Goal: Task Accomplishment & Management: Manage account settings

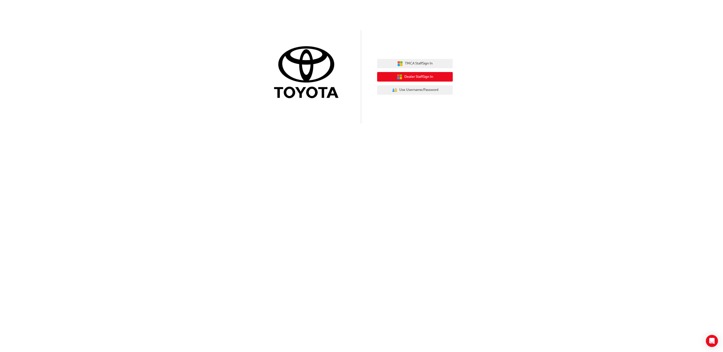
click at [407, 79] on span "Dealer Staff Sign In" at bounding box center [418, 77] width 29 height 6
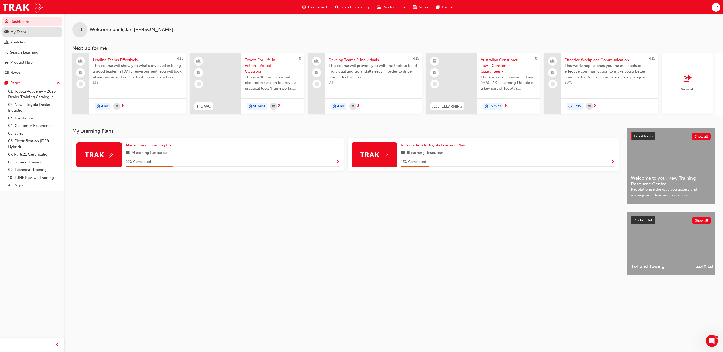
click at [19, 32] on div "My Team" at bounding box center [18, 32] width 16 height 6
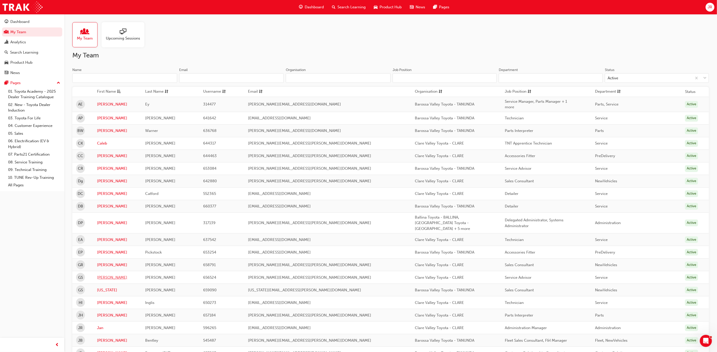
click at [101, 275] on link "[PERSON_NAME]" at bounding box center [117, 278] width 41 height 6
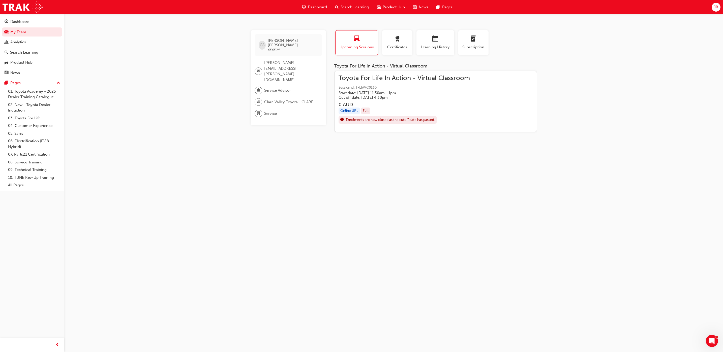
click at [373, 82] on div "Toyota For Life In Action - Virtual Classroom Session id: TFLIAVC0160 Start dat…" at bounding box center [404, 87] width 131 height 24
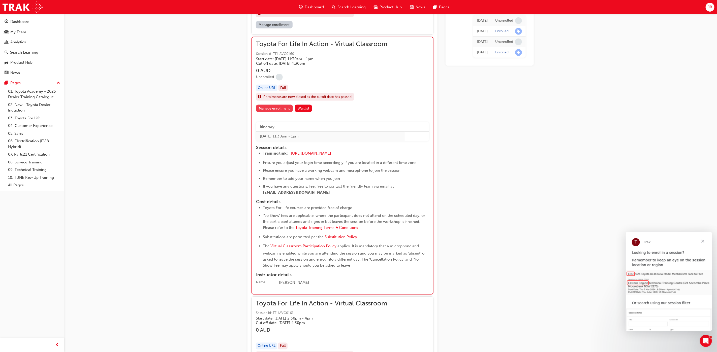
click at [274, 107] on link "Manage enrollment" at bounding box center [274, 108] width 37 height 7
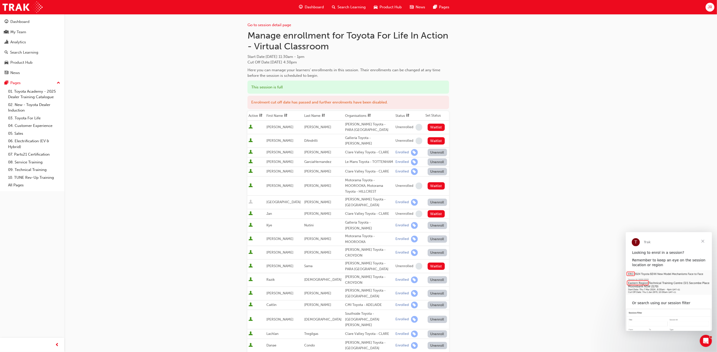
click at [435, 149] on button "Unenroll" at bounding box center [438, 152] width 20 height 7
click at [432, 149] on button "Enroll" at bounding box center [435, 152] width 15 height 7
drag, startPoint x: 489, startPoint y: 145, endPoint x: 528, endPoint y: 75, distance: 80.8
click at [528, 75] on div "Go to session detail page Manage enrollment for Toyota For Life In Action - Vir…" at bounding box center [391, 250] width 286 height 472
